Goal: Transaction & Acquisition: Book appointment/travel/reservation

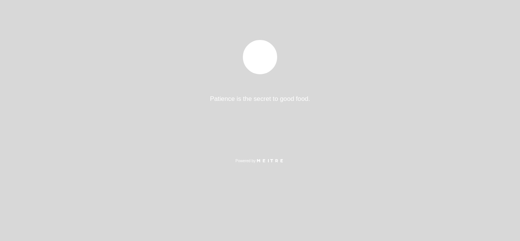
select select "es"
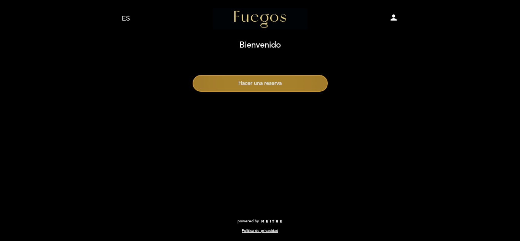
click at [278, 87] on button "Hacer una reserva" at bounding box center [260, 83] width 135 height 17
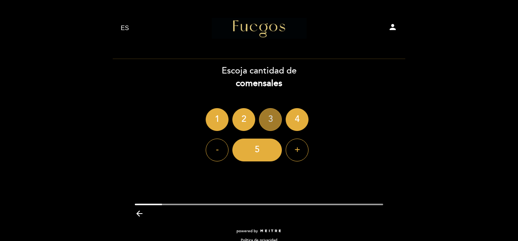
click at [275, 117] on div "3" at bounding box center [270, 119] width 23 height 23
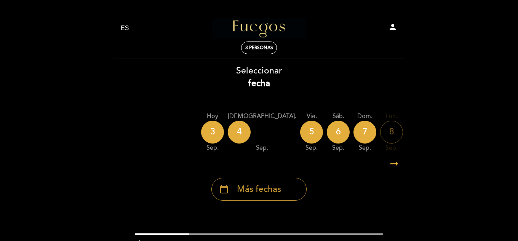
click at [261, 189] on span "Más fechas" at bounding box center [259, 189] width 44 height 13
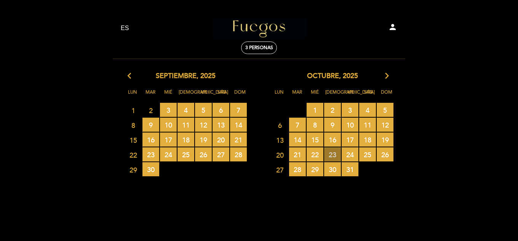
click at [327, 157] on span "23 RESERVAS DISPONIBLES" at bounding box center [332, 154] width 17 height 14
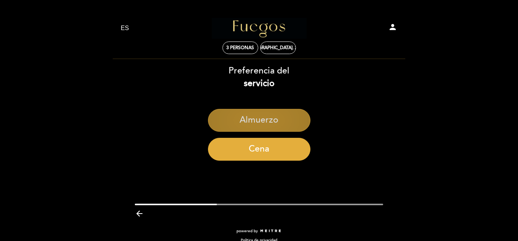
click at [262, 119] on button "Almuerzo" at bounding box center [259, 120] width 102 height 23
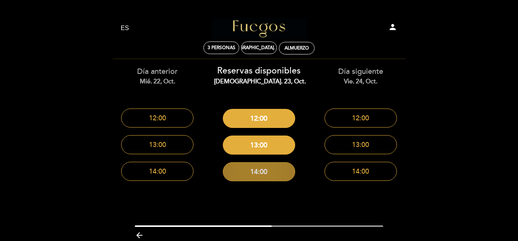
click at [271, 177] on button "14:00" at bounding box center [259, 171] width 72 height 19
click at [267, 166] on button "14:00" at bounding box center [259, 171] width 72 height 19
click at [269, 174] on button "14:00" at bounding box center [259, 171] width 72 height 19
